Goal: Task Accomplishment & Management: Manage account settings

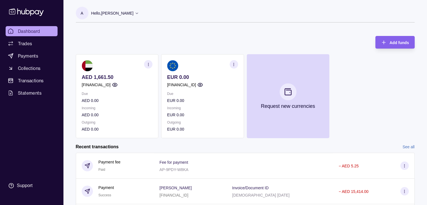
click at [116, 10] on p "Hello, [PERSON_NAME]" at bounding box center [112, 13] width 42 height 6
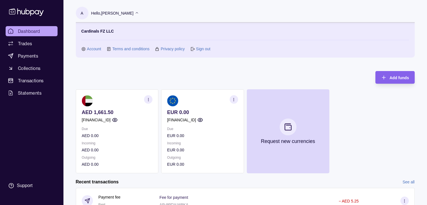
click at [93, 50] on link "Account" at bounding box center [94, 49] width 14 height 6
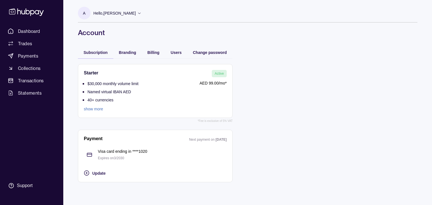
click at [99, 112] on link "show more" at bounding box center [111, 109] width 55 height 6
click at [164, 52] on div "button" at bounding box center [165, 52] width 4 height 4
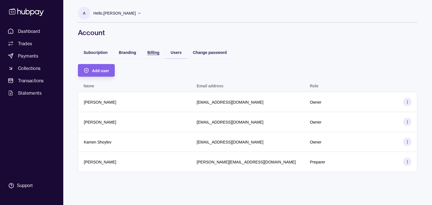
click at [153, 53] on span "Billing" at bounding box center [153, 52] width 12 height 4
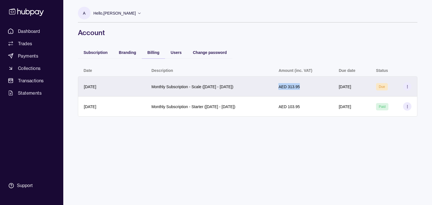
drag, startPoint x: 280, startPoint y: 85, endPoint x: 317, endPoint y: 87, distance: 36.9
click at [317, 87] on div "AED 313.95" at bounding box center [303, 86] width 60 height 20
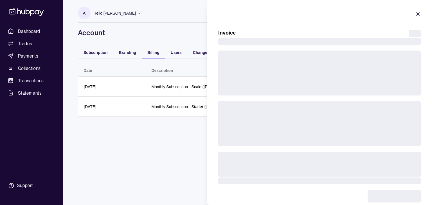
copy p "AED 313.95"
